Goal: Task Accomplishment & Management: Manage account settings

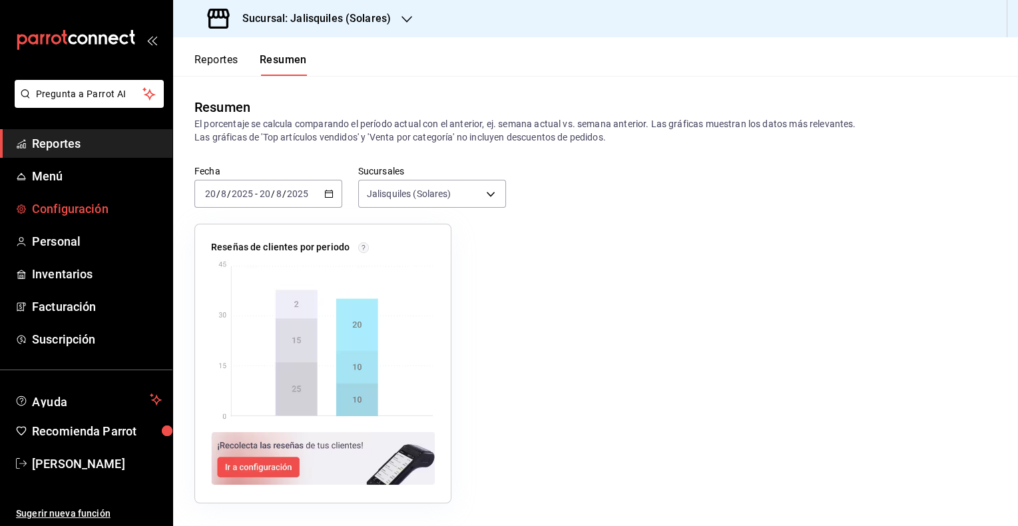
click at [67, 210] on span "Configuración" at bounding box center [97, 209] width 130 height 18
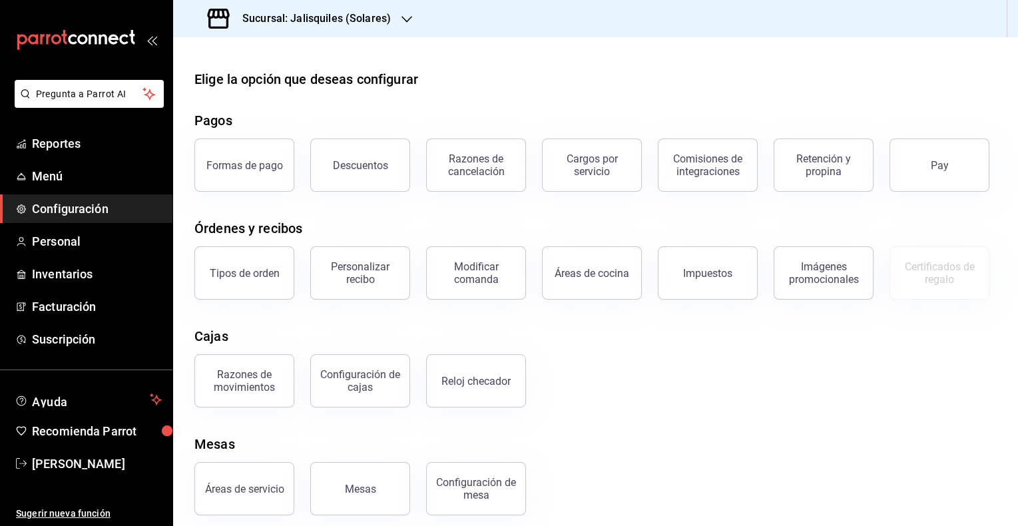
drag, startPoint x: 355, startPoint y: 276, endPoint x: 346, endPoint y: 276, distance: 8.7
click at [355, 276] on div "Personalizar recibo" at bounding box center [360, 272] width 83 height 25
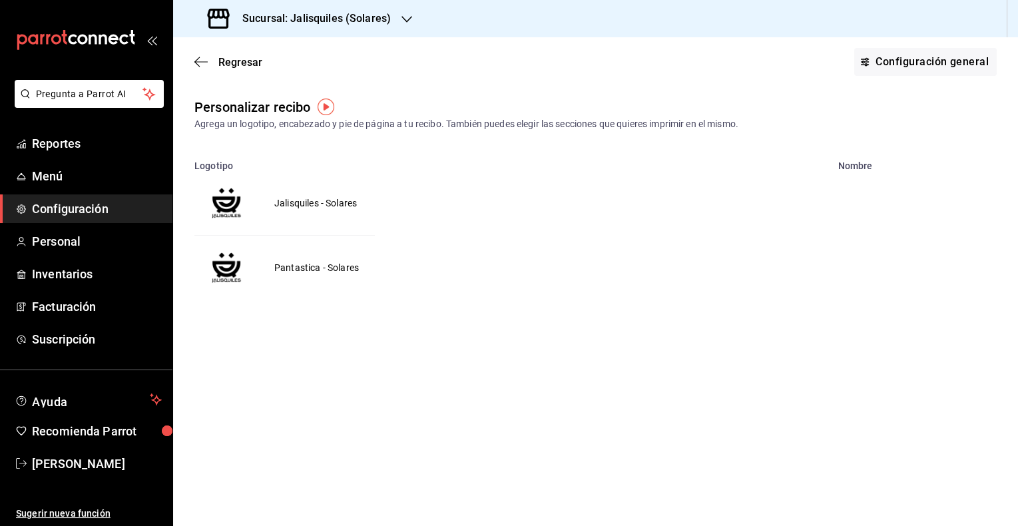
click at [306, 201] on td "Jalisquiles - Solares" at bounding box center [315, 203] width 115 height 64
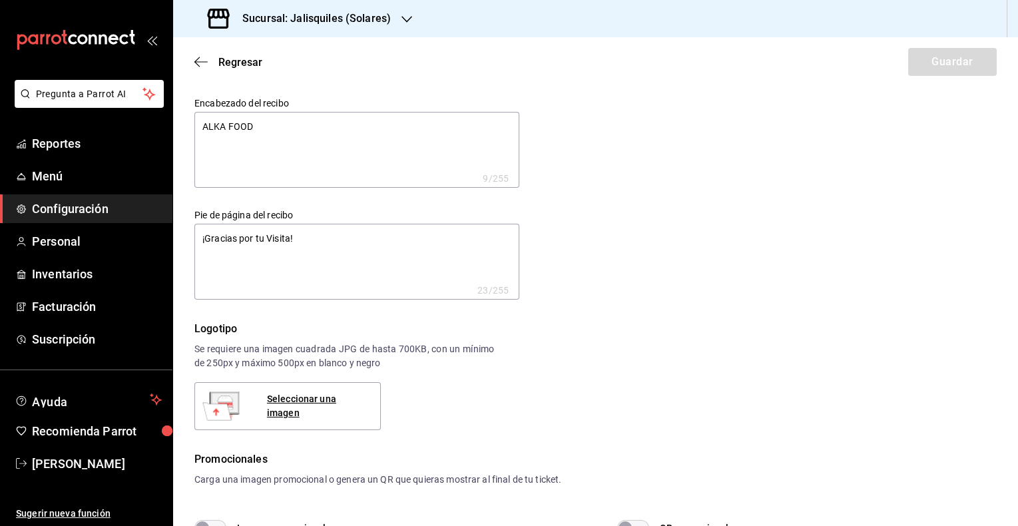
type textarea "x"
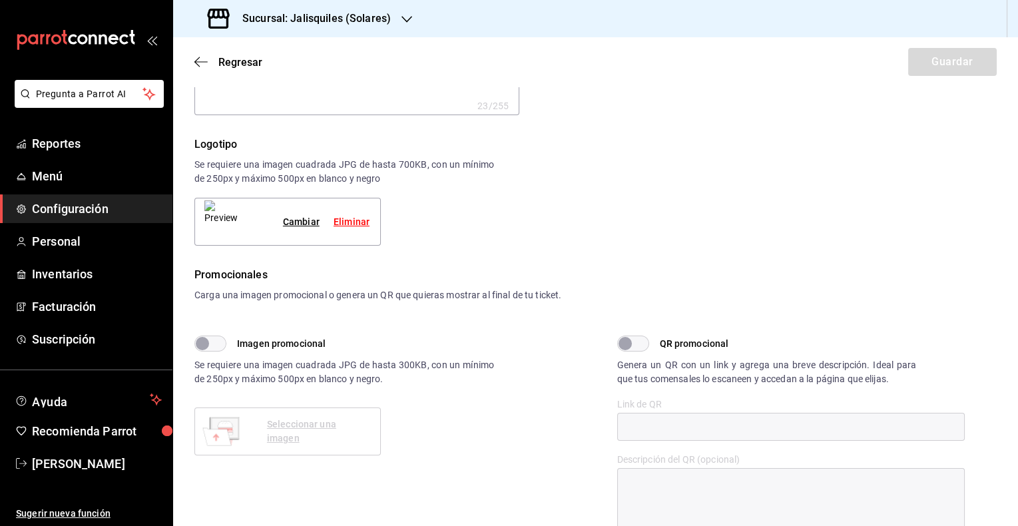
type textarea "x"
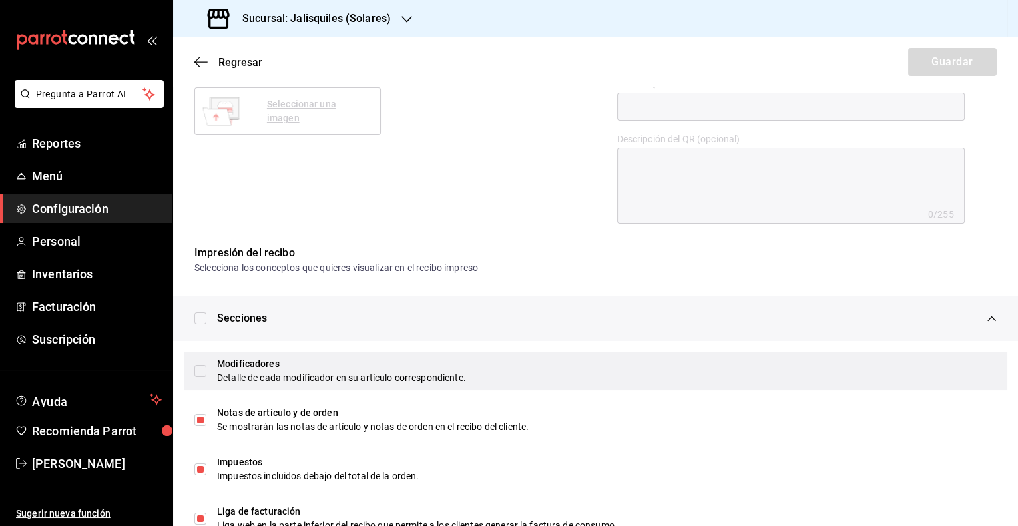
scroll to position [521, 0]
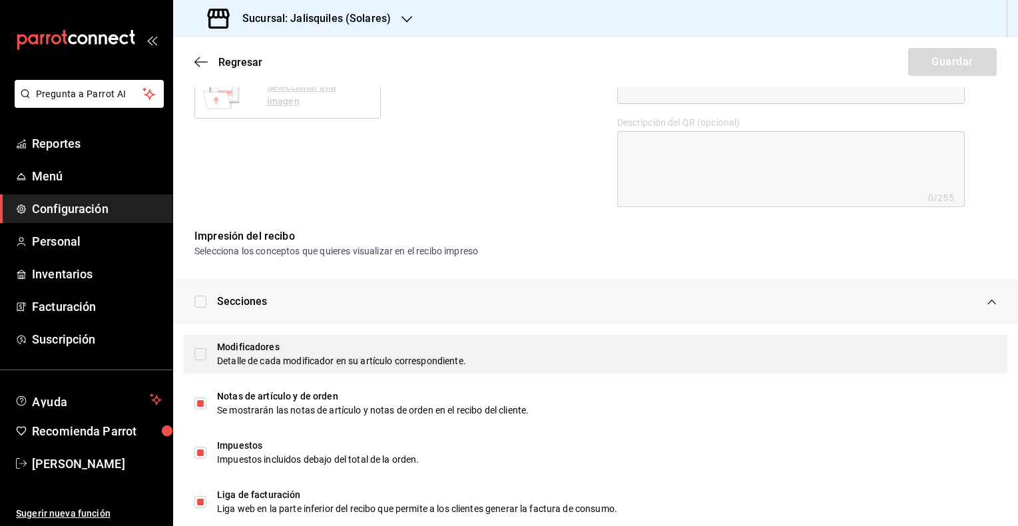
click at [203, 352] on input "checkbox" at bounding box center [200, 354] width 12 height 12
checkbox input "true"
type textarea "x"
checkbox input "true"
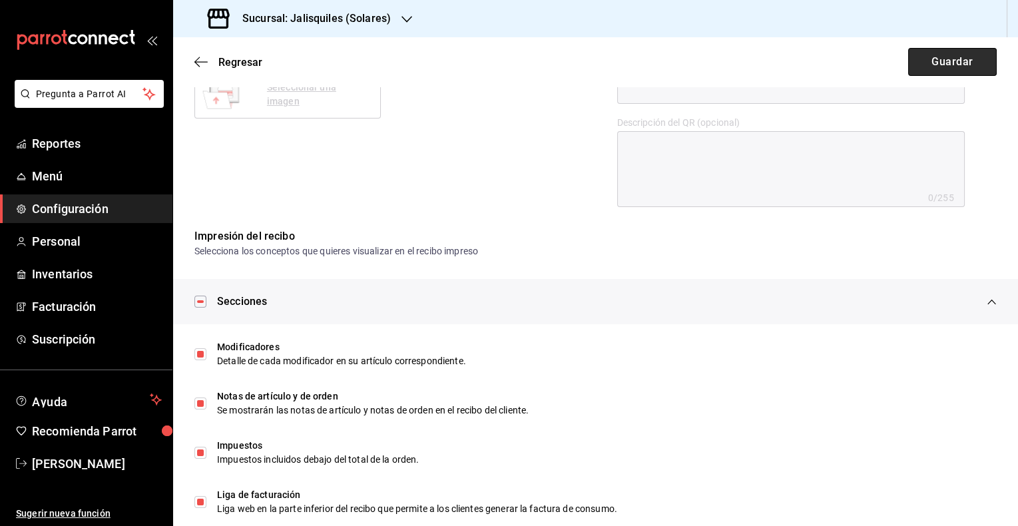
click at [944, 63] on button "Guardar" at bounding box center [952, 62] width 89 height 28
type textarea "x"
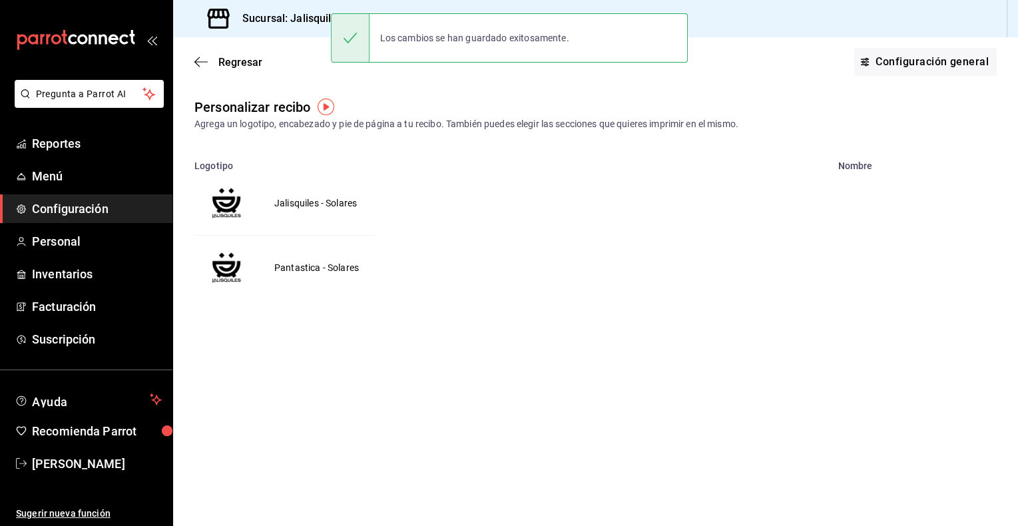
click at [309, 270] on td "Pantastica - Solares" at bounding box center [316, 268] width 117 height 65
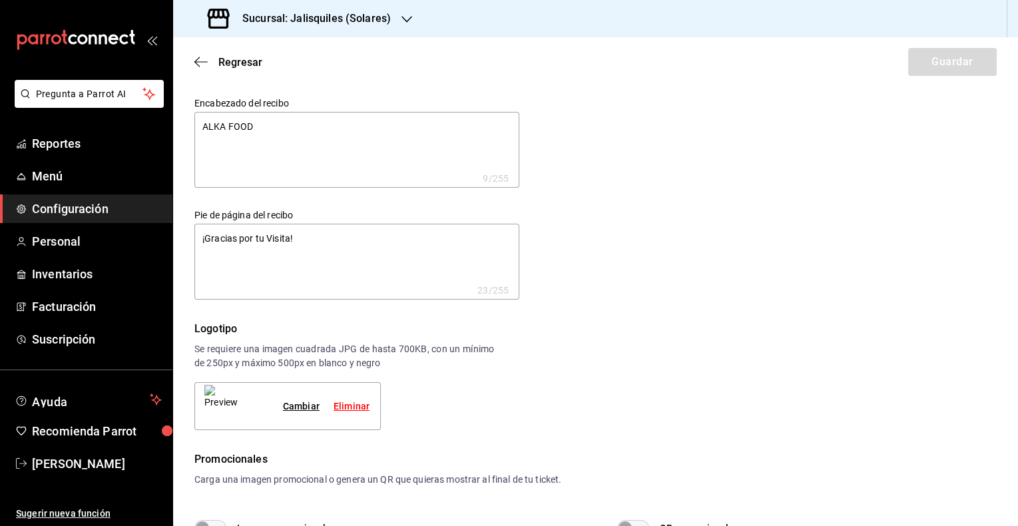
type textarea "x"
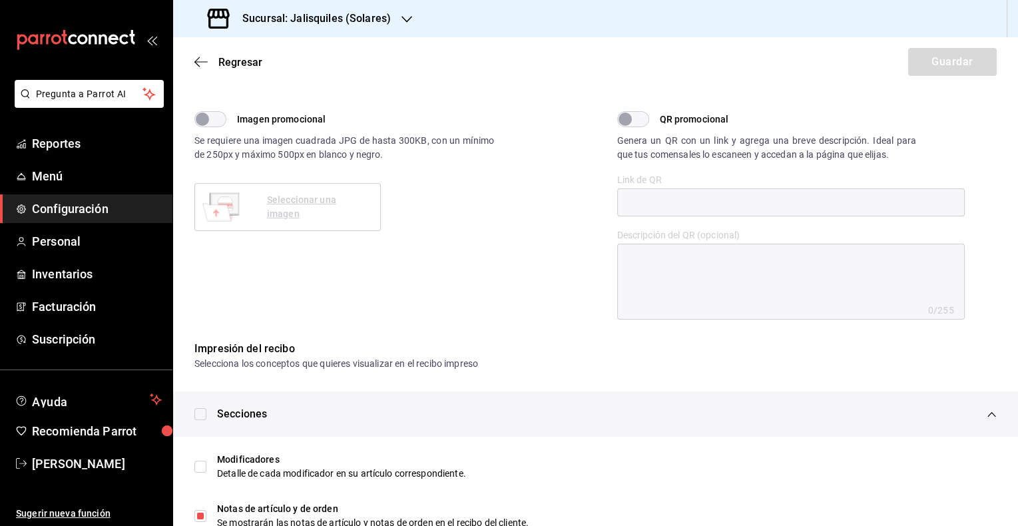
scroll to position [412, 0]
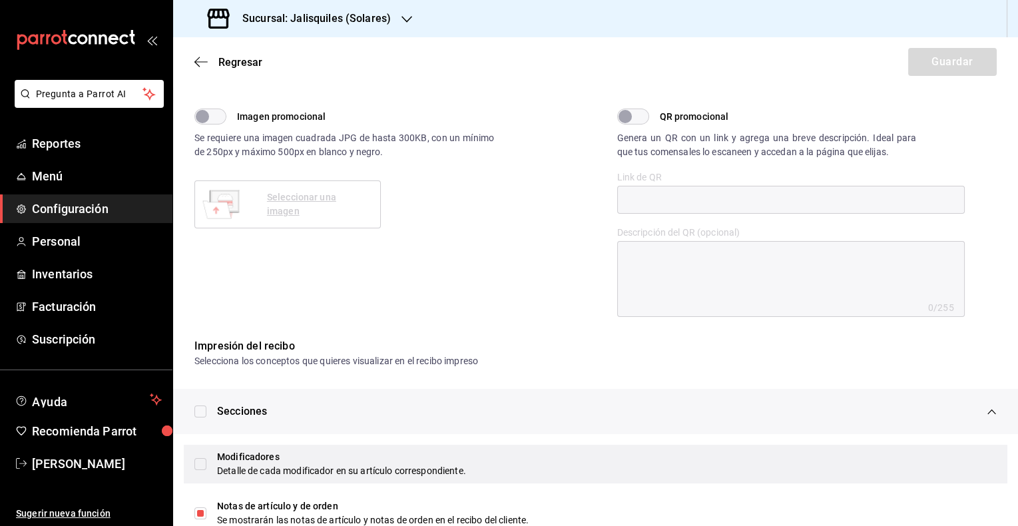
click at [201, 461] on input "checkbox" at bounding box center [200, 464] width 12 height 12
checkbox input "true"
type textarea "x"
checkbox input "true"
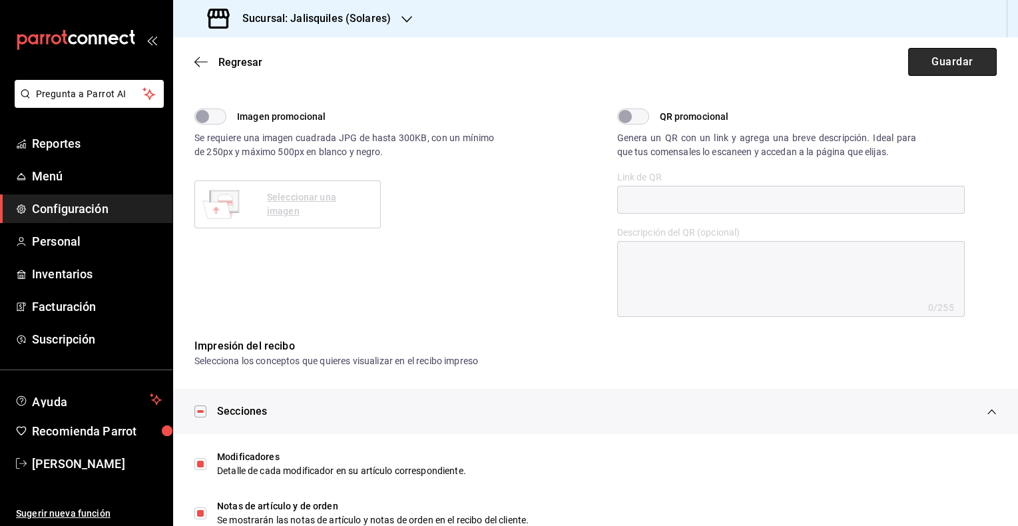
click at [949, 65] on button "Guardar" at bounding box center [952, 62] width 89 height 28
type textarea "x"
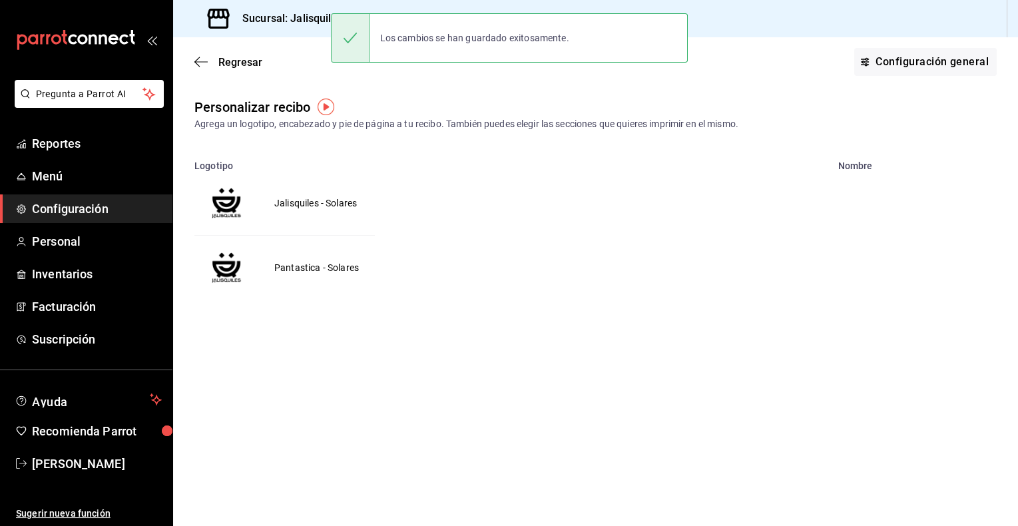
click at [313, 19] on h3 "Sucursal: Jalisquiles (Solares)" at bounding box center [311, 19] width 159 height 16
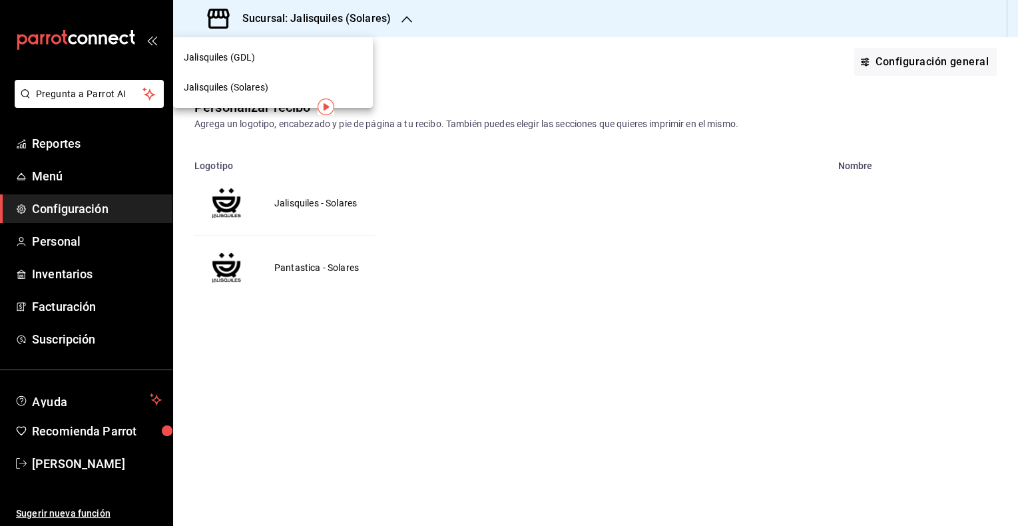
click at [256, 55] on div "Jalisquiles (GDL)" at bounding box center [273, 58] width 178 height 14
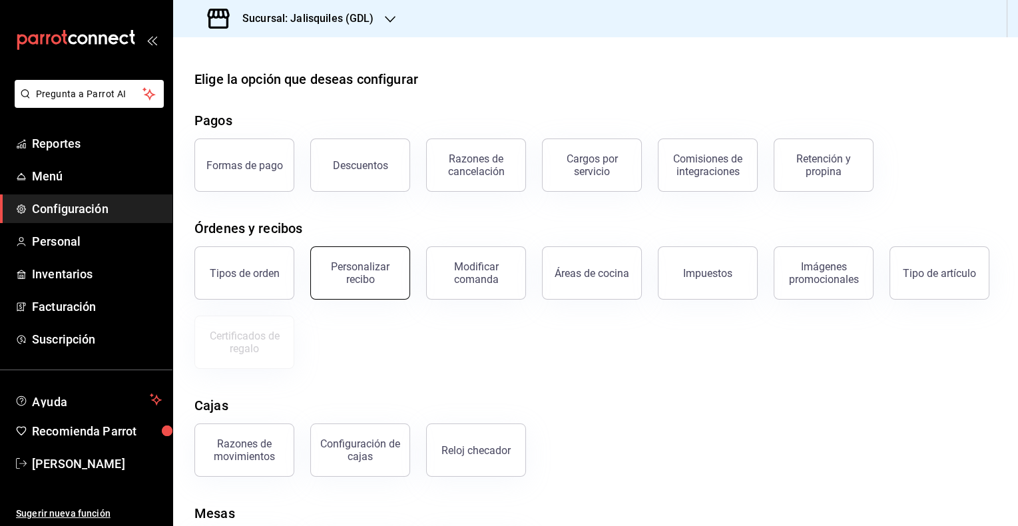
click at [364, 272] on div "Personalizar recibo" at bounding box center [360, 272] width 83 height 25
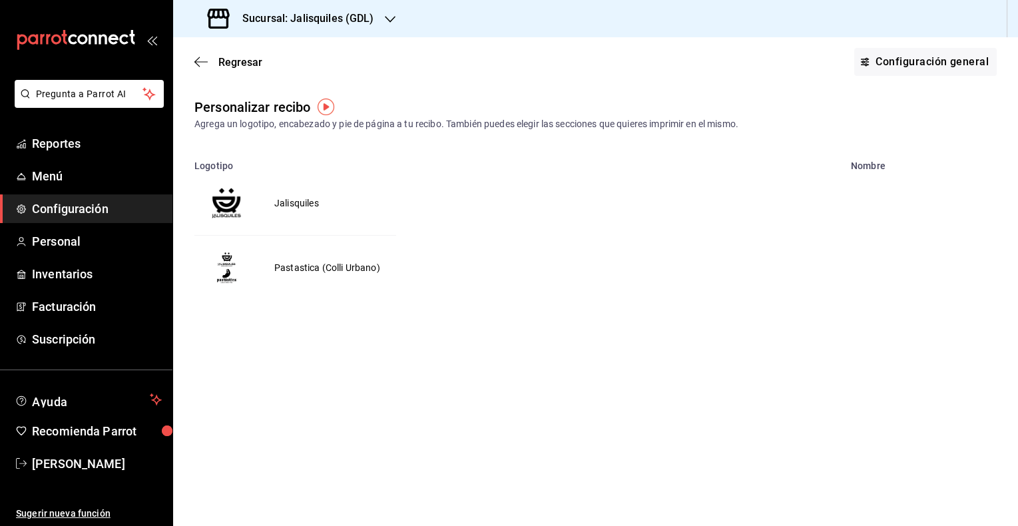
click at [297, 201] on td "Jalisquiles" at bounding box center [296, 203] width 77 height 64
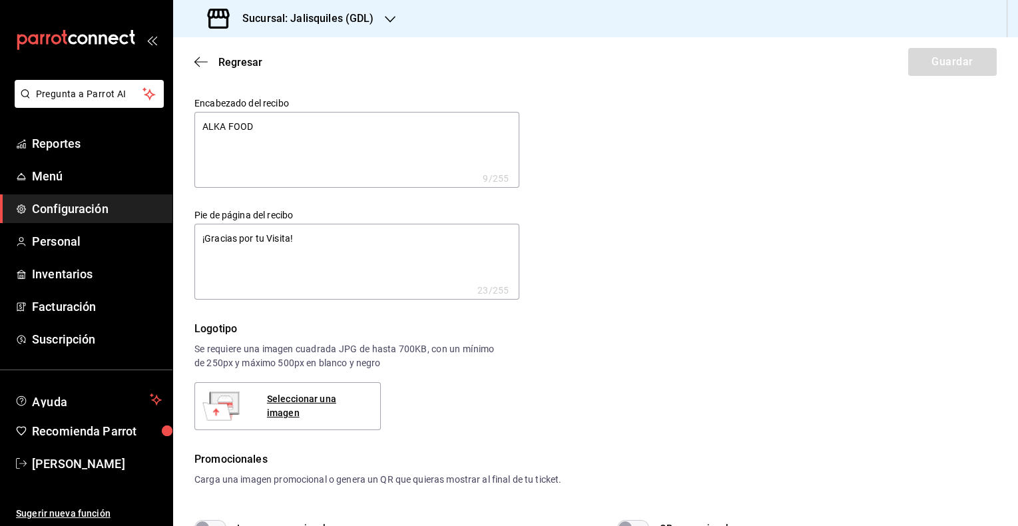
type textarea "x"
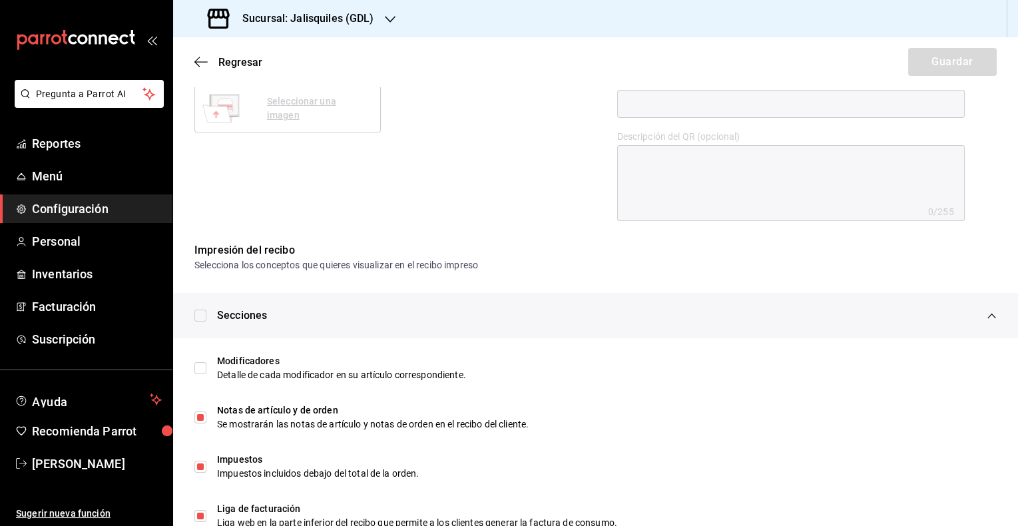
type textarea "x"
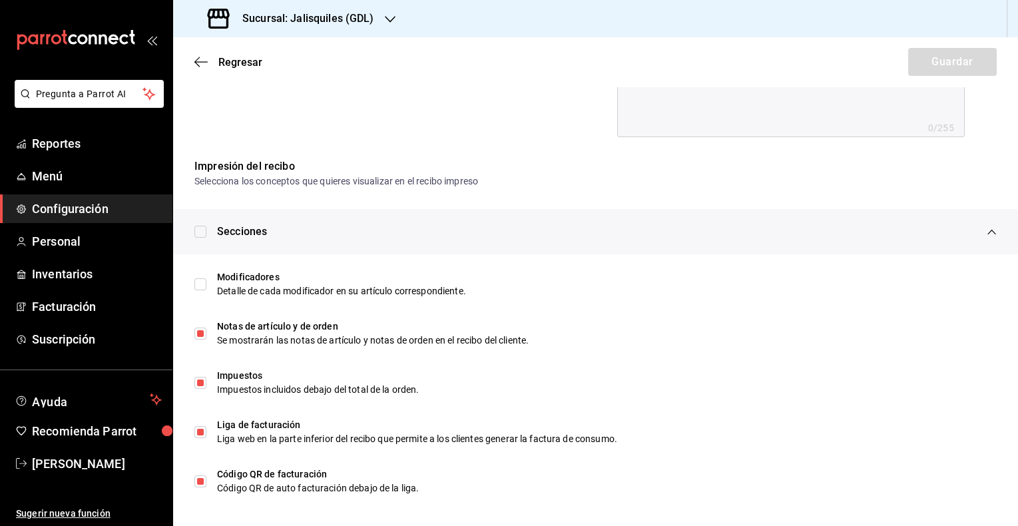
scroll to position [597, 0]
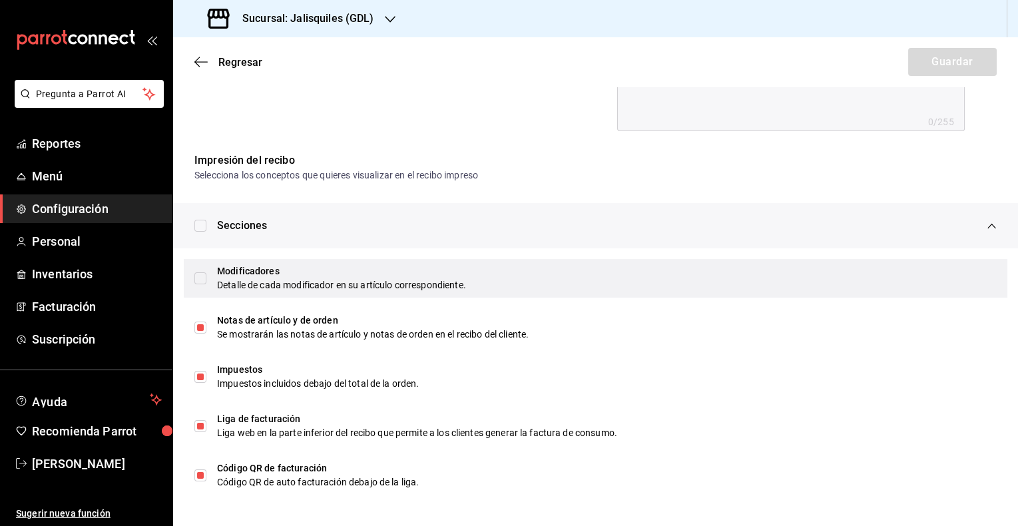
click at [201, 278] on input "checkbox" at bounding box center [200, 278] width 12 height 12
checkbox input "true"
type textarea "x"
checkbox input "true"
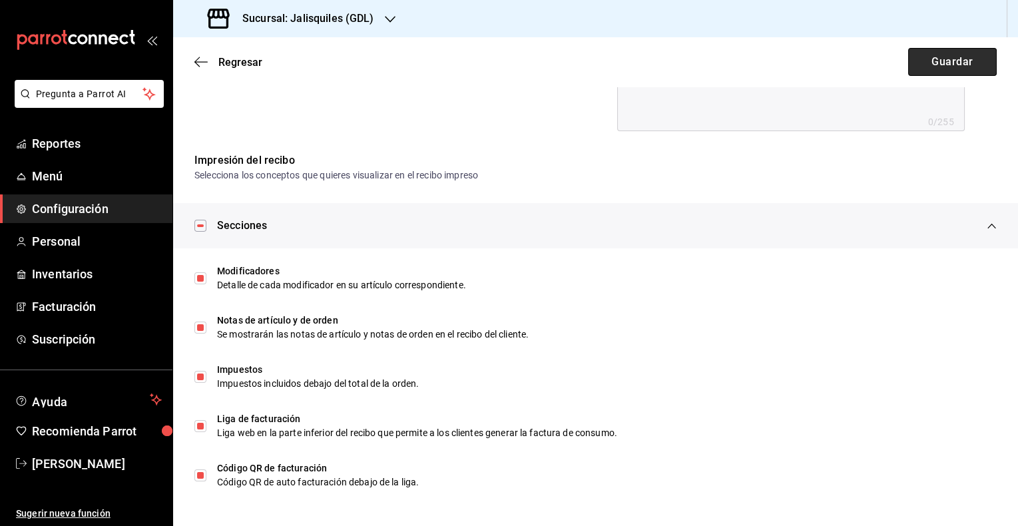
click at [936, 61] on button "Guardar" at bounding box center [952, 62] width 89 height 28
type textarea "x"
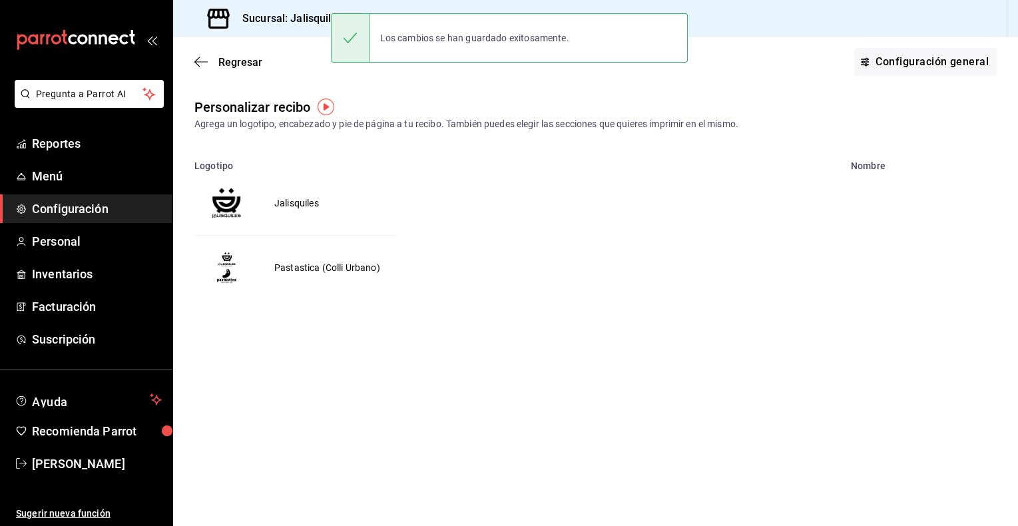
click at [286, 269] on td "Pastastica (Colli Urbano)" at bounding box center [327, 268] width 138 height 65
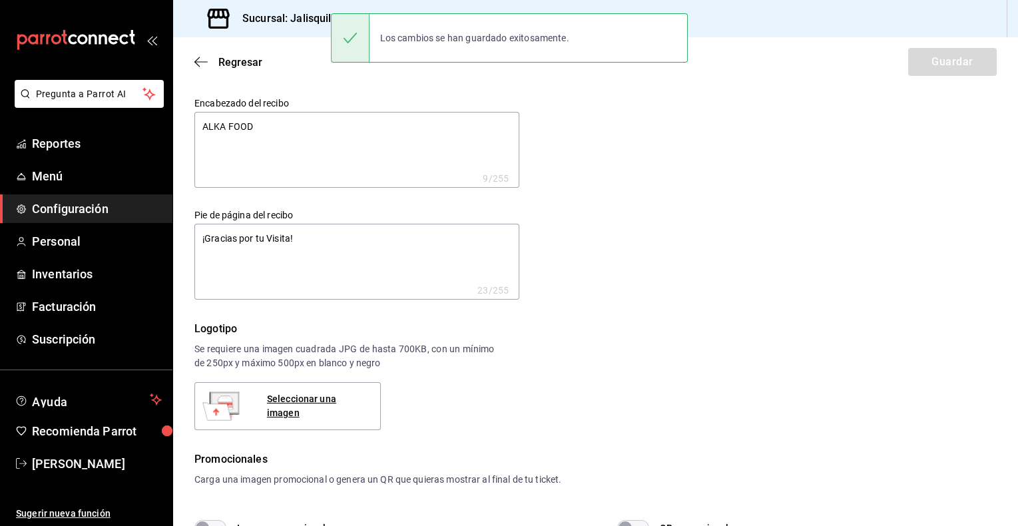
type textarea "x"
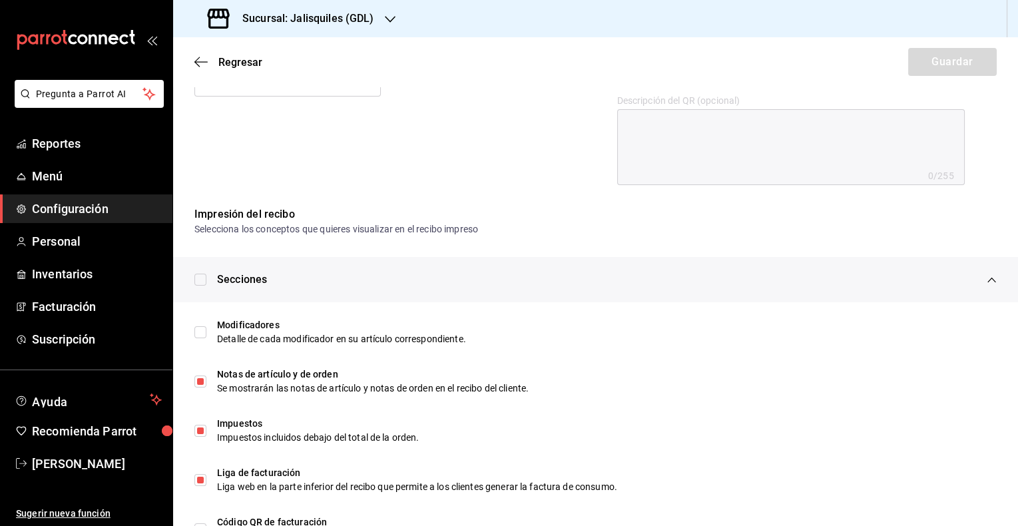
scroll to position [548, 0]
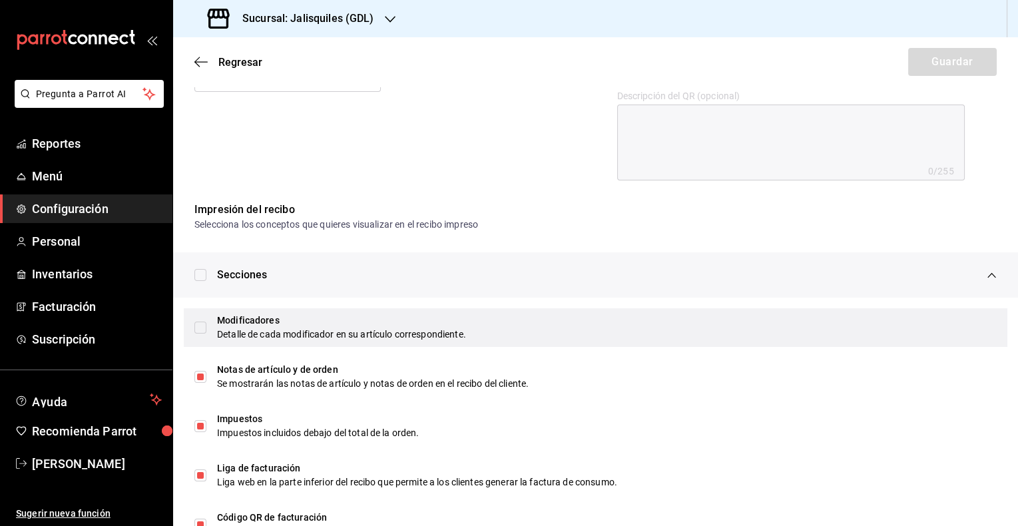
type textarea "x"
click at [200, 329] on input "checkbox" at bounding box center [200, 328] width 12 height 12
checkbox input "true"
type textarea "x"
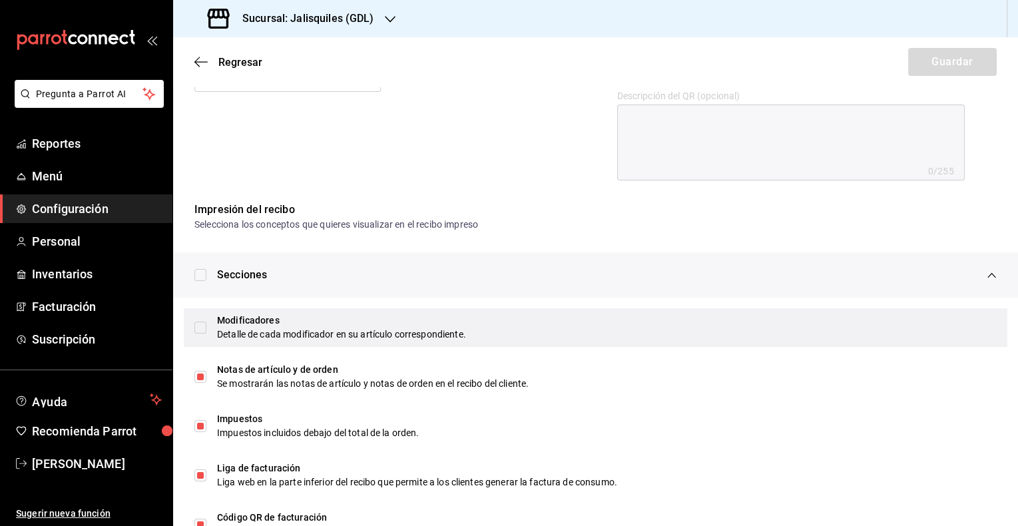
type textarea "x"
checkbox input "true"
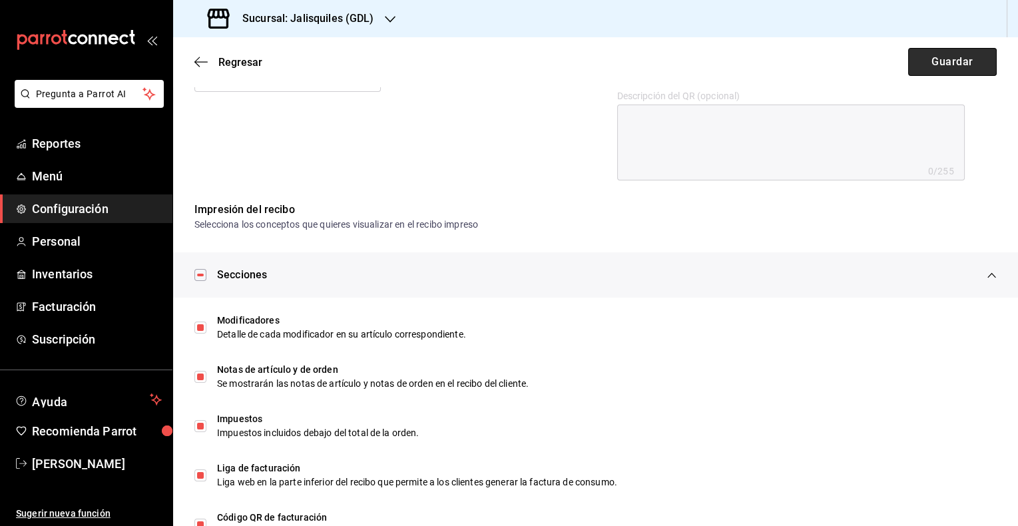
click at [940, 65] on button "Guardar" at bounding box center [952, 62] width 89 height 28
type textarea "x"
